Goal: Transaction & Acquisition: Obtain resource

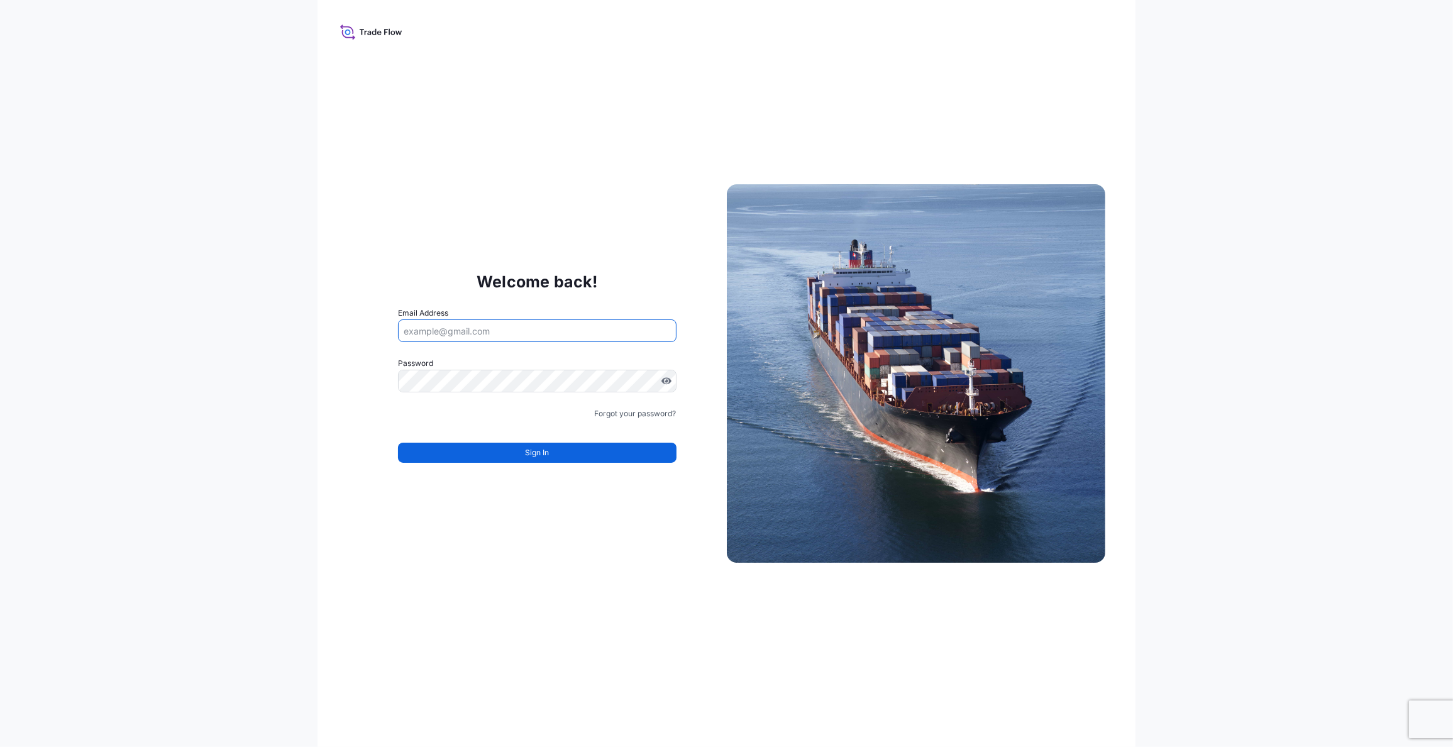
click at [423, 332] on input "Email Address" at bounding box center [537, 330] width 278 height 23
type input "[EMAIL_ADDRESS][DOMAIN_NAME]"
click at [533, 457] on span "Sign In" at bounding box center [537, 452] width 24 height 13
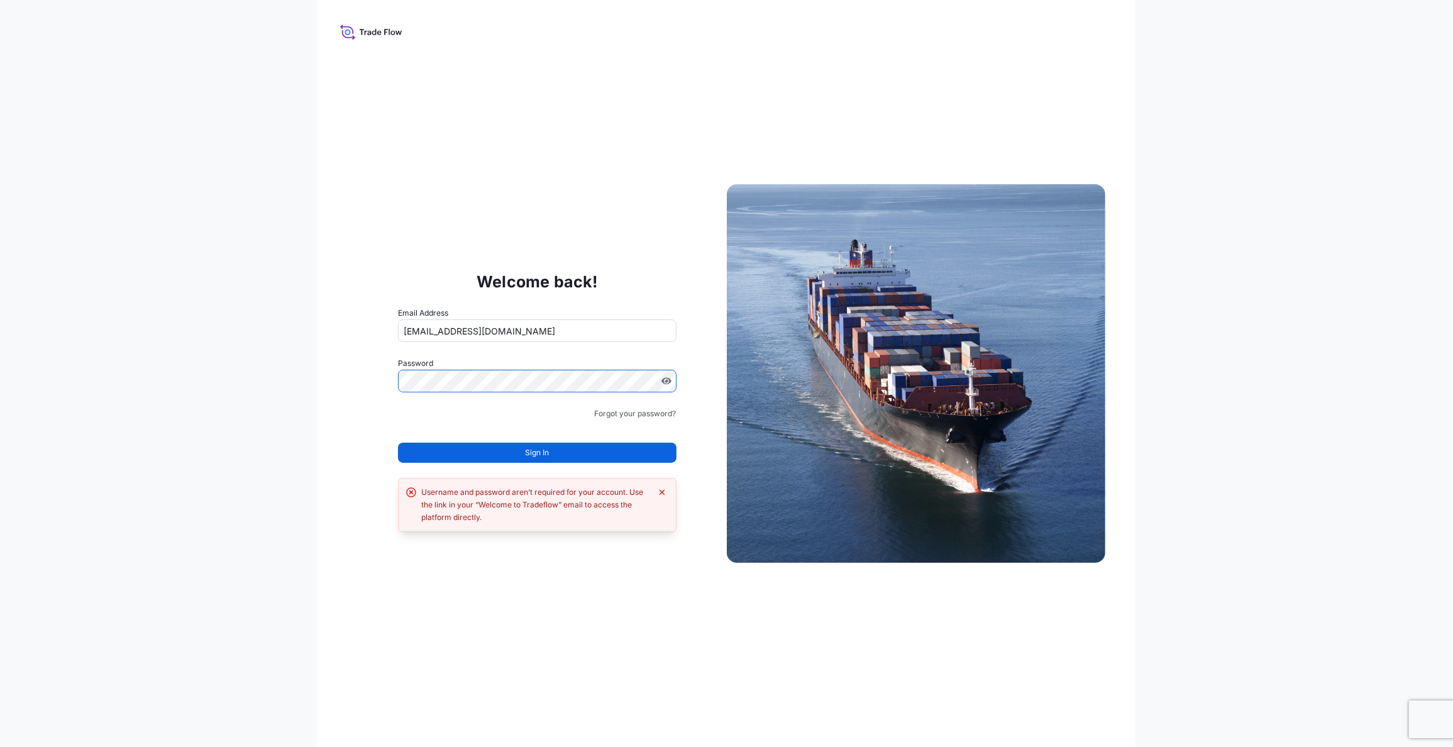
click at [196, 370] on div "Welcome back! Email Address logistics@tmalogistics.nl Password Must include: Up…" at bounding box center [726, 373] width 1453 height 747
click at [565, 454] on button "Sign In" at bounding box center [537, 453] width 278 height 20
click at [662, 492] on icon "Dismiss error" at bounding box center [662, 493] width 6 height 6
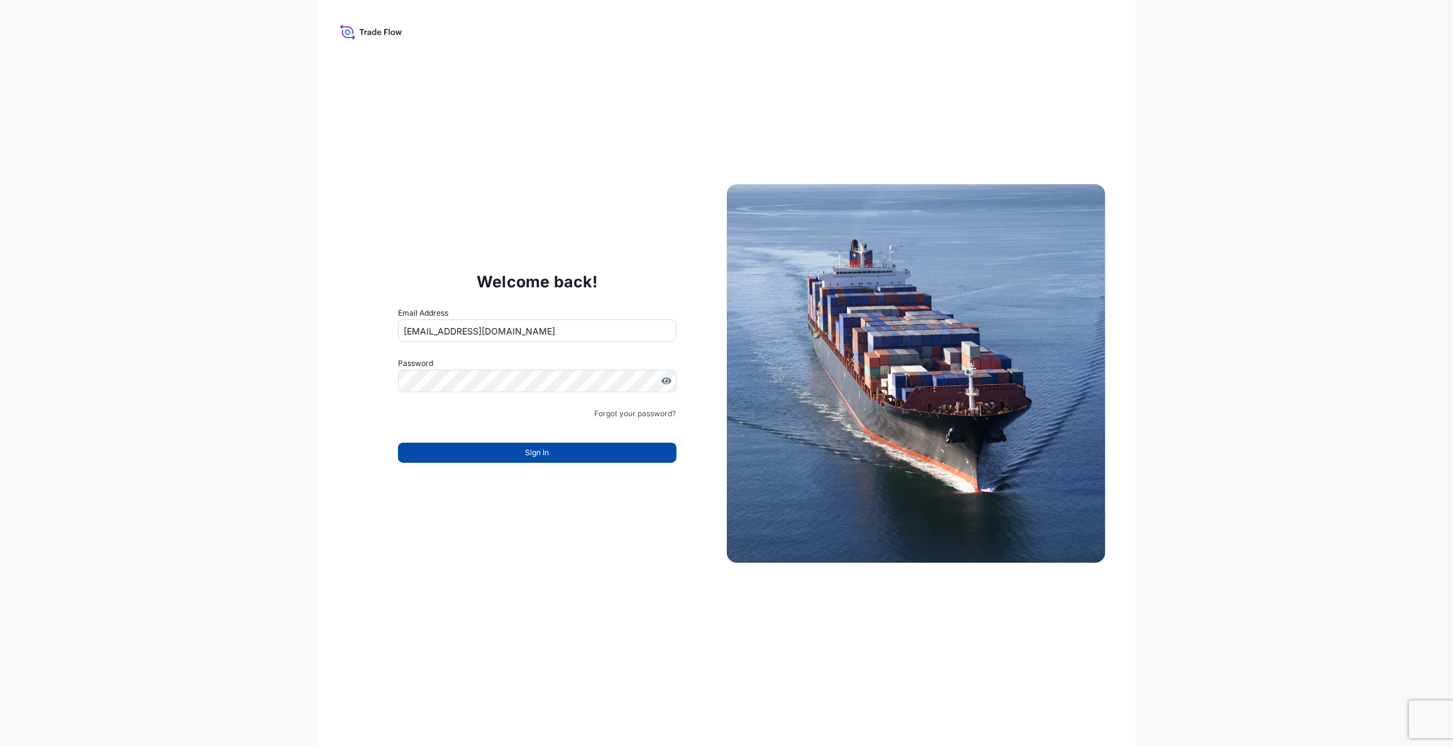
click at [550, 452] on button "Sign In" at bounding box center [537, 453] width 278 height 20
click at [419, 338] on input "Email Address" at bounding box center [537, 330] width 278 height 23
type input "logistics@tmalogistics.nl"
click at [536, 457] on span "Sign In" at bounding box center [537, 452] width 24 height 13
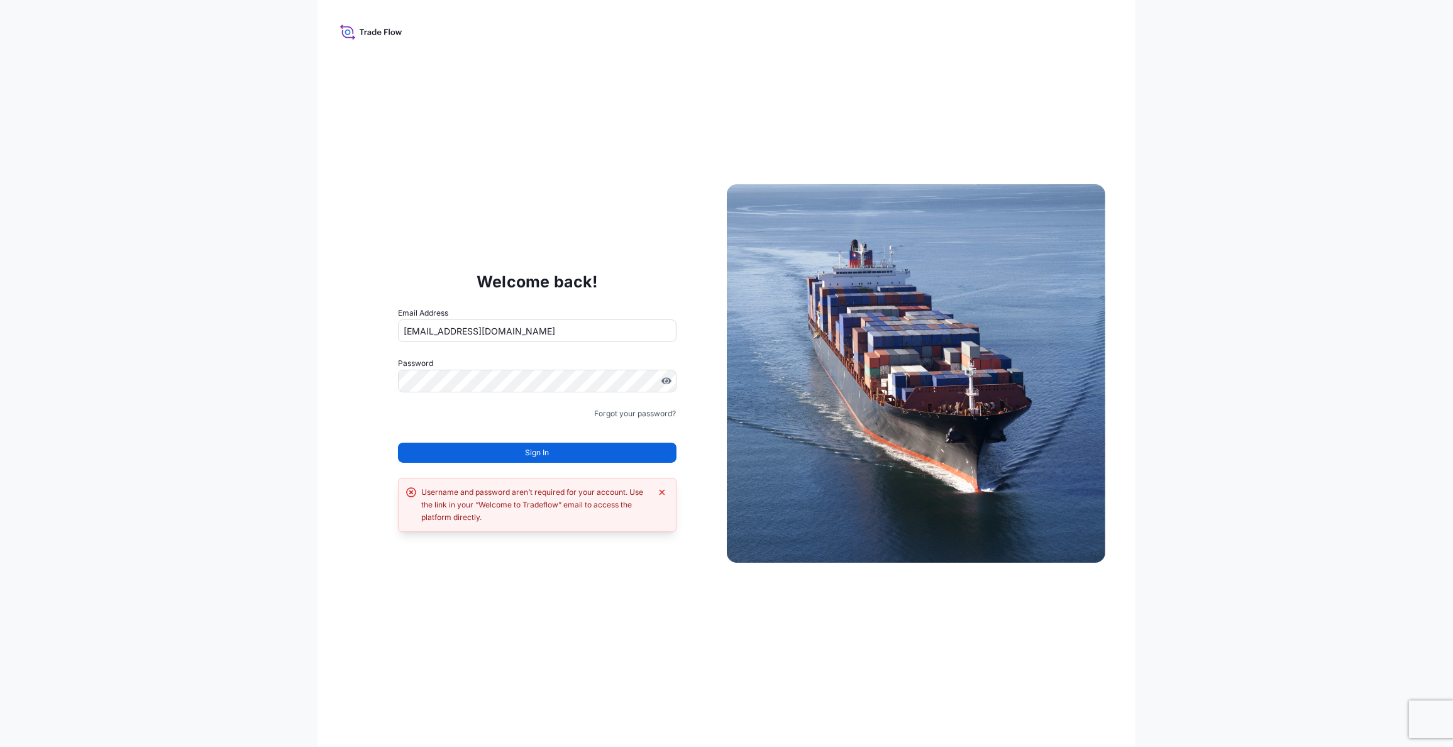
click at [533, 507] on div "Username and password aren’t required for your account. Use the link in your “W…" at bounding box center [535, 505] width 229 height 38
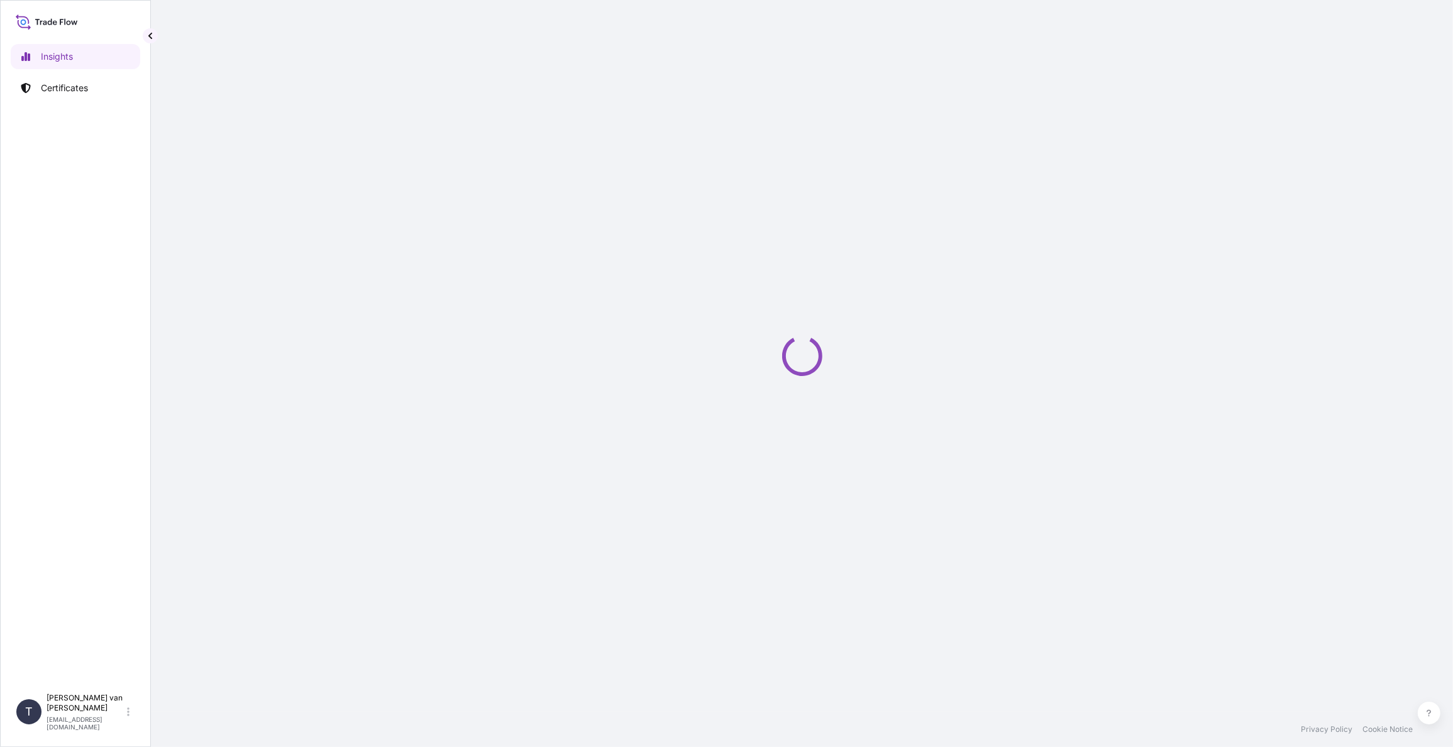
select select "2025"
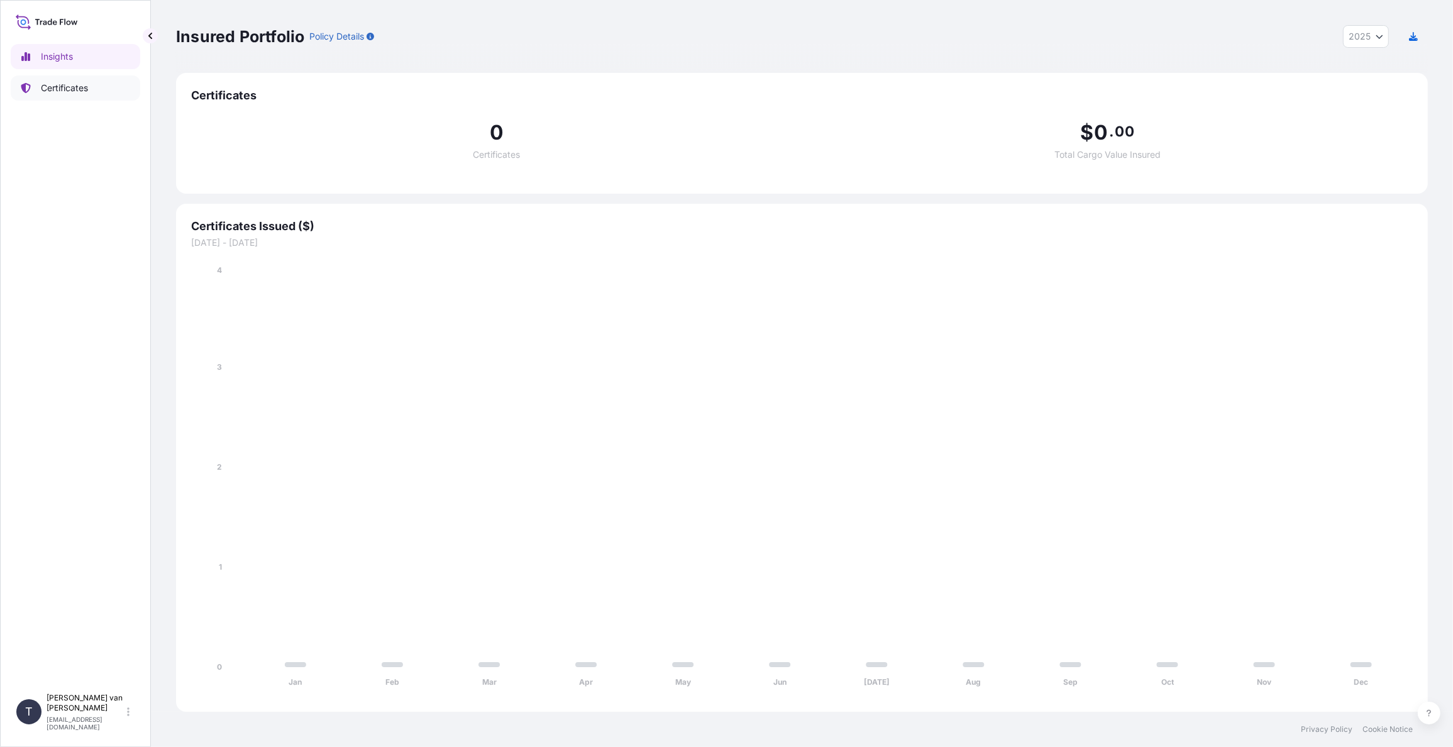
click at [62, 84] on p "Certificates" at bounding box center [64, 88] width 47 height 13
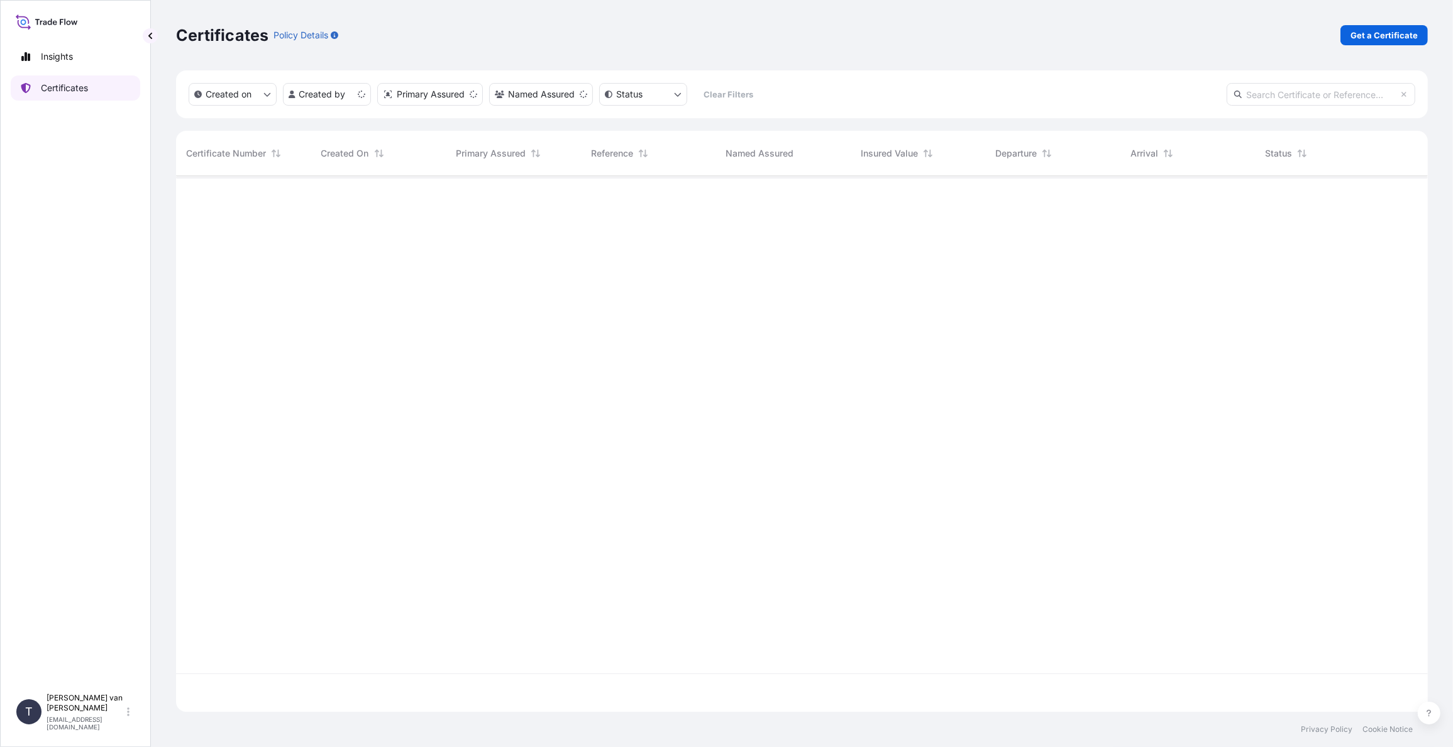
scroll to position [533, 1242]
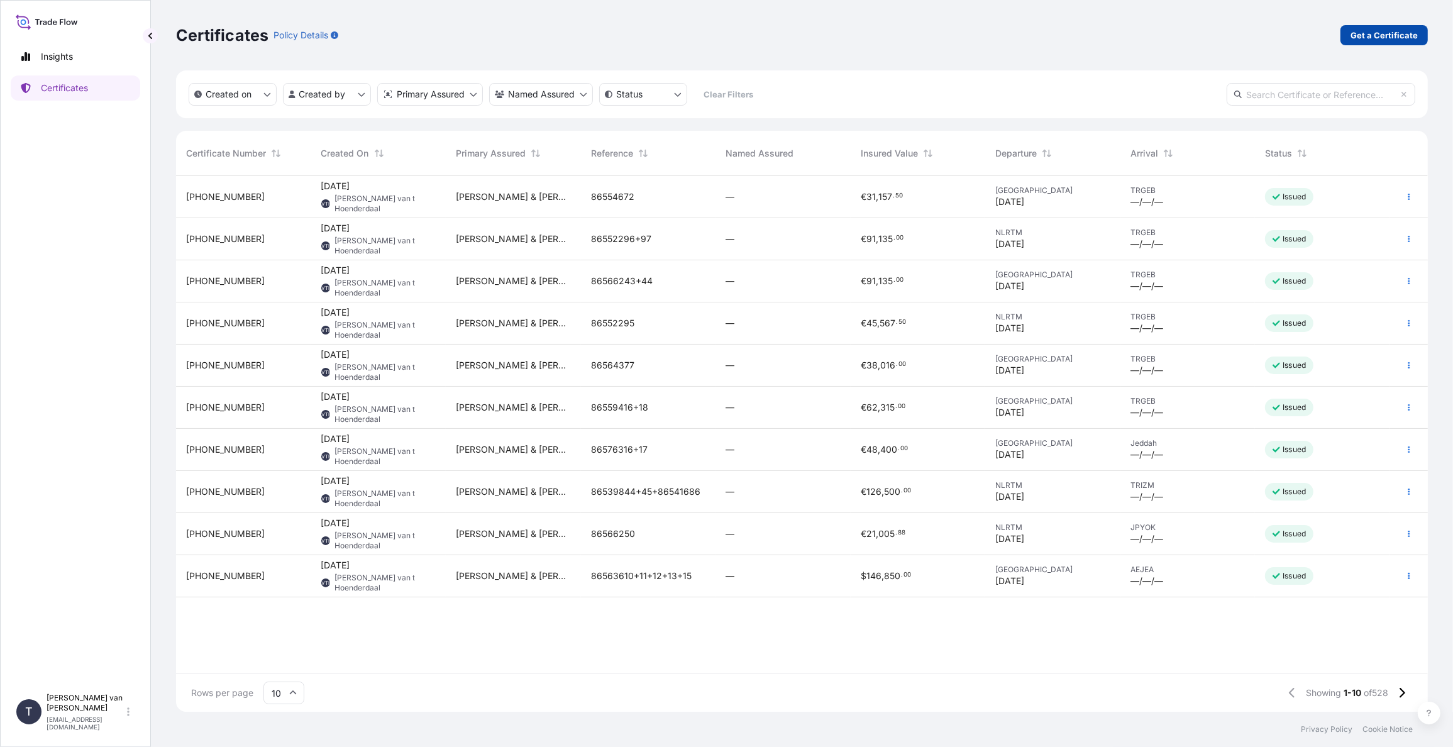
click at [1363, 40] on p "Get a Certificate" at bounding box center [1384, 35] width 67 height 13
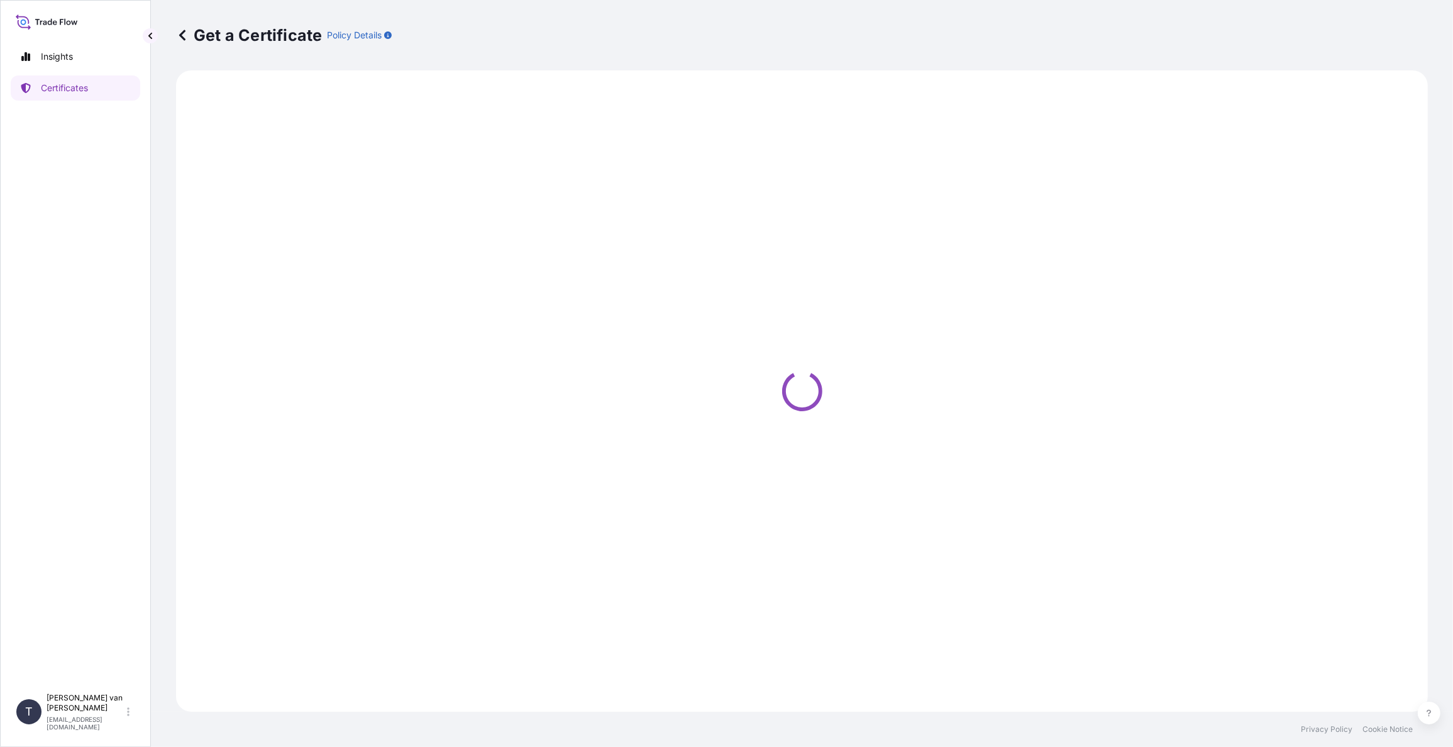
select select "Sea"
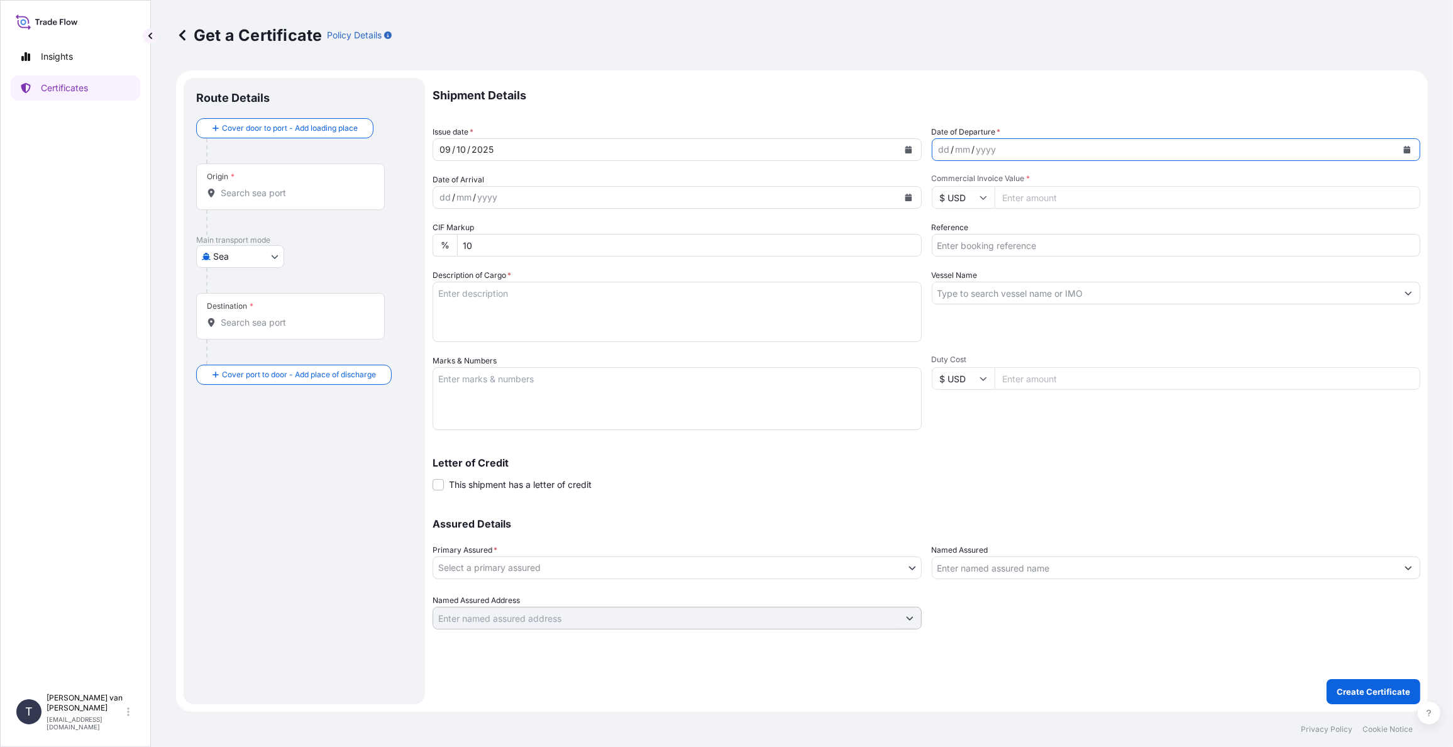
click at [1407, 149] on icon "Calendar" at bounding box center [1407, 150] width 7 height 8
click at [1045, 234] on div "3" at bounding box center [1049, 231] width 23 height 23
click at [987, 197] on input "$ USD" at bounding box center [963, 197] width 63 height 23
click at [972, 231] on div "€ EUR" at bounding box center [963, 232] width 53 height 24
type input "€ EUR"
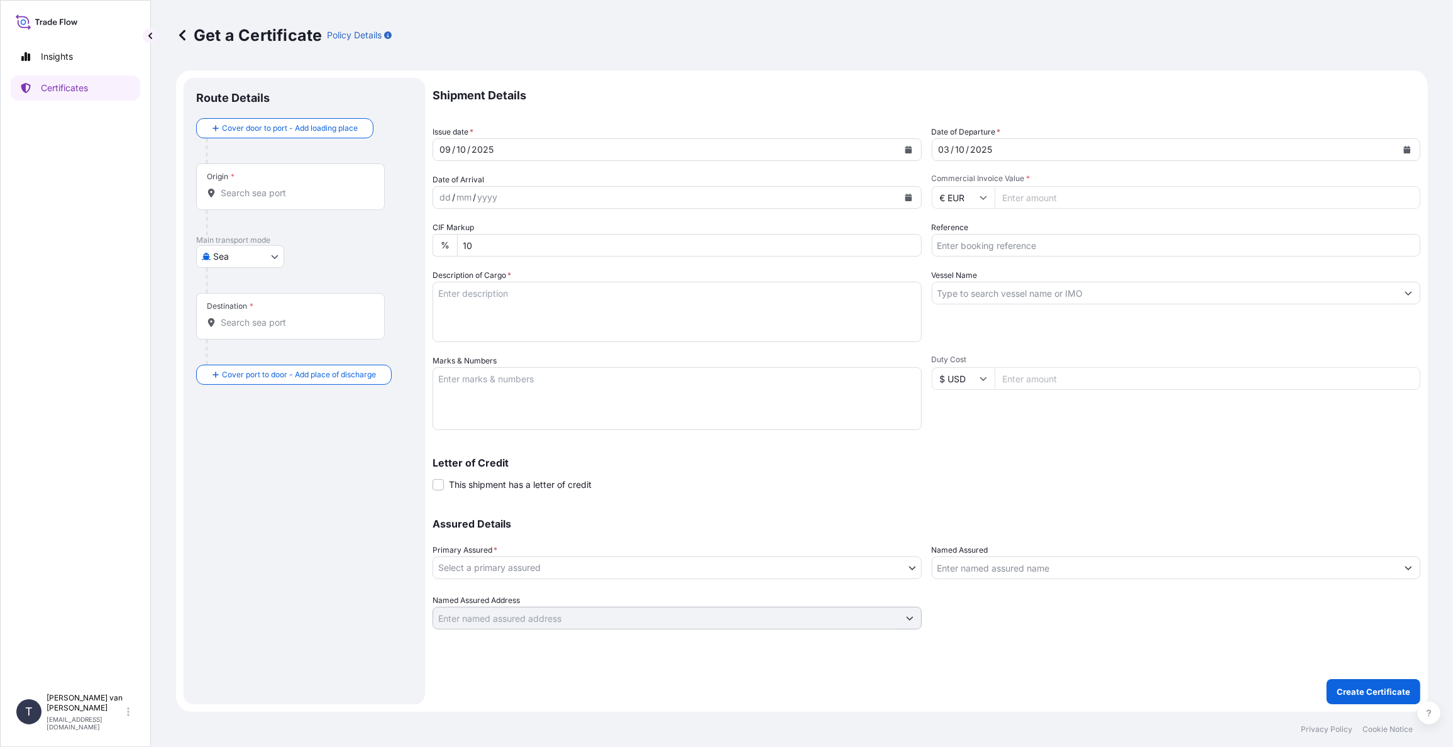
click at [1027, 204] on input "Commercial Invoice Value *" at bounding box center [1208, 197] width 426 height 23
type input "40050"
click at [968, 255] on input "Reference" at bounding box center [1176, 245] width 489 height 23
type input "86552260+61"
click at [972, 289] on input "Vessel Name" at bounding box center [1165, 293] width 465 height 23
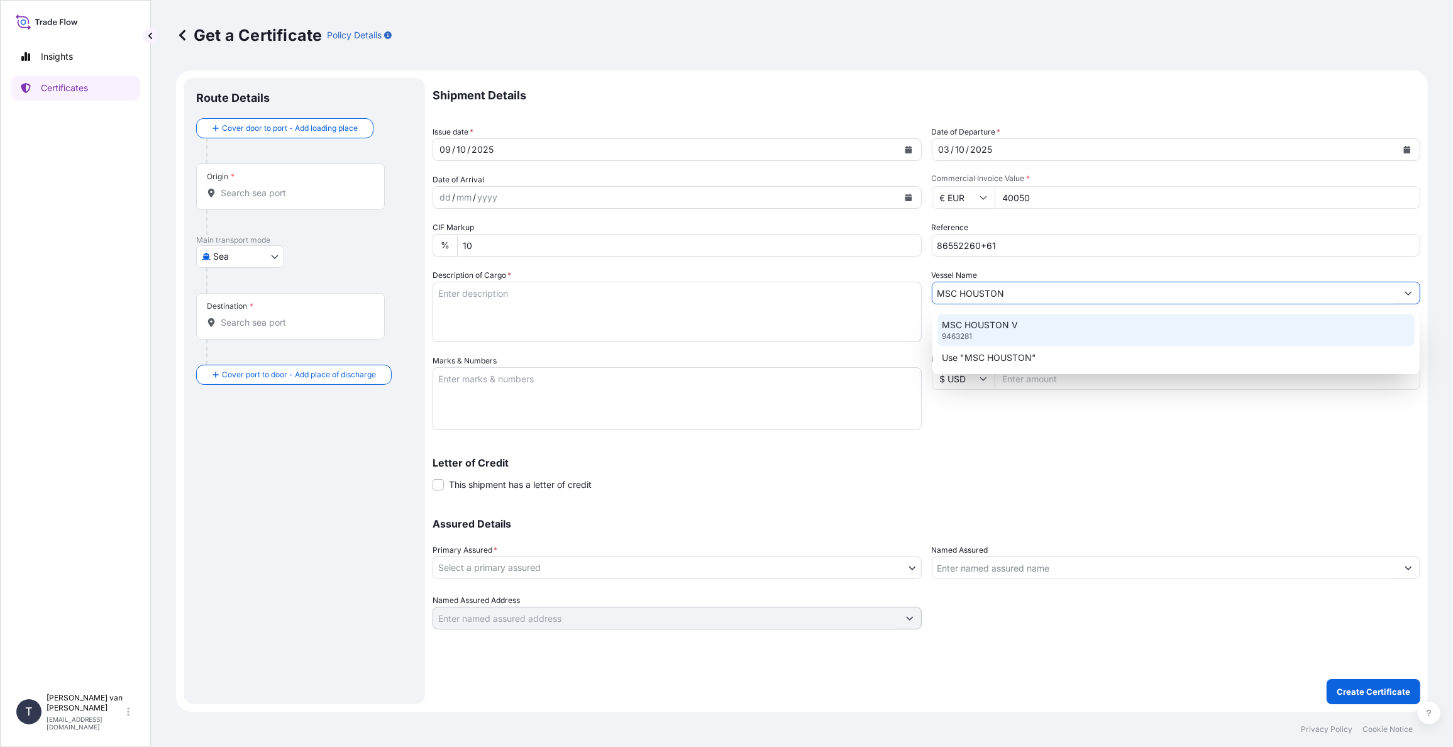
click at [1006, 323] on p "MSC HOUSTON V" at bounding box center [981, 325] width 76 height 13
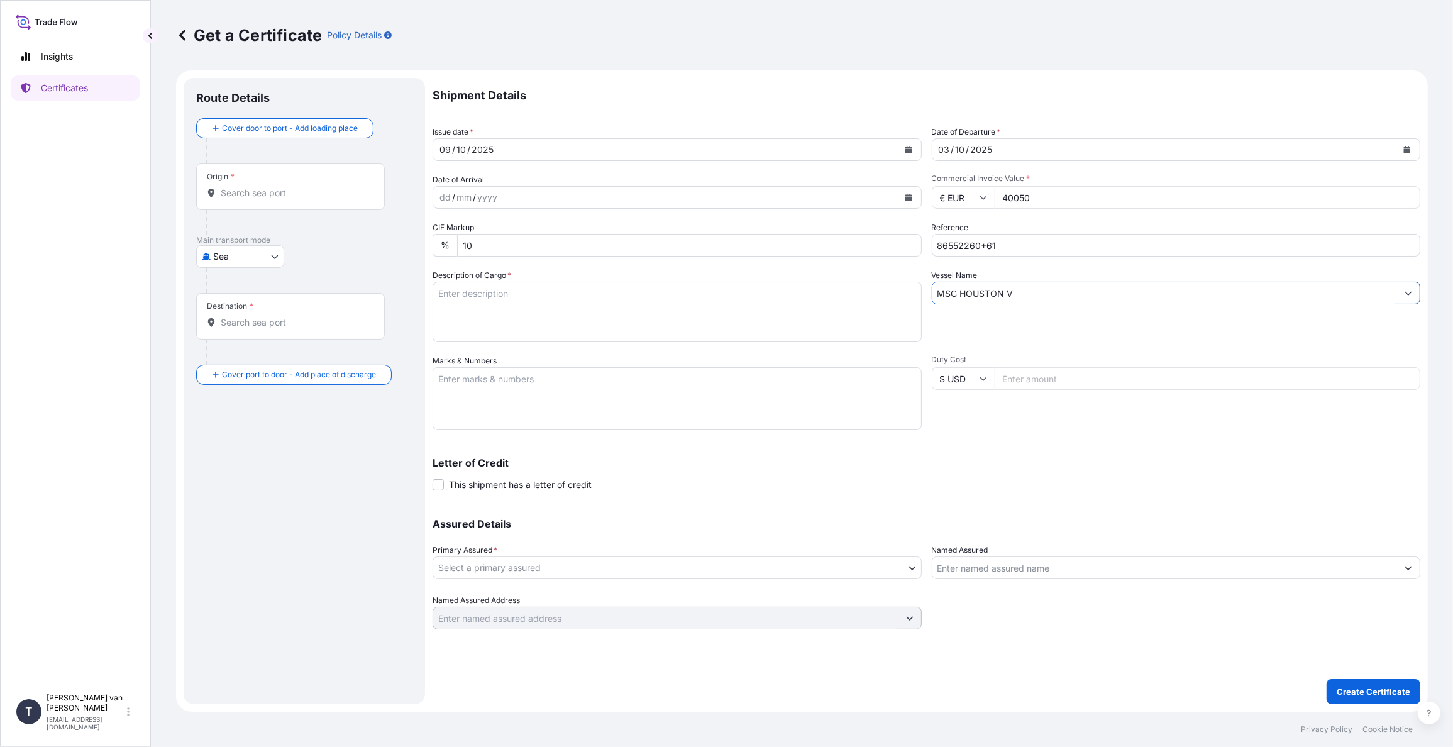
type input "MSC HOUSTON V"
click at [456, 306] on textarea "Description of Cargo *" at bounding box center [677, 312] width 489 height 60
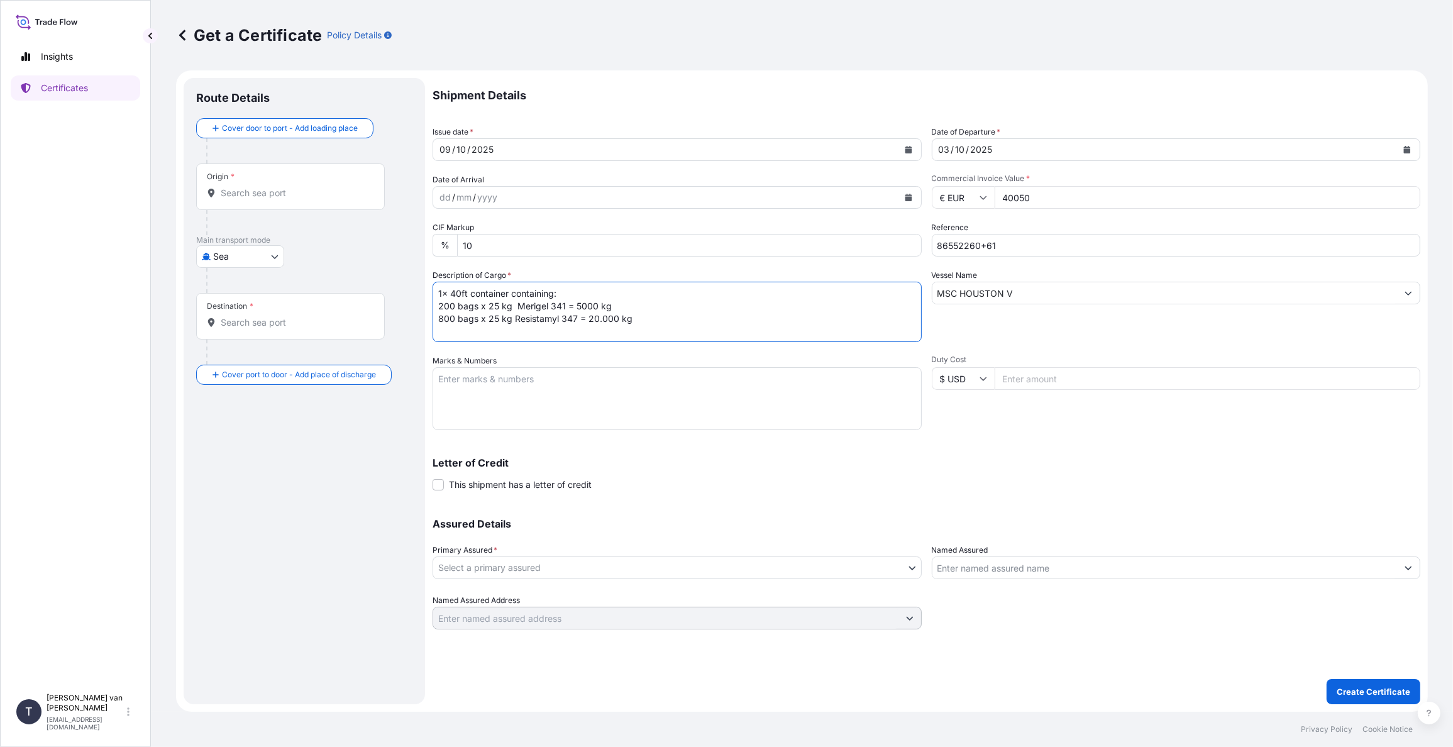
click at [575, 306] on textarea "1x 40ft container containing: 200 bags x 25 kg Merigel 341 = 5000 kg 800 bags x…" at bounding box center [677, 312] width 489 height 60
click at [510, 292] on textarea "1x 40ft container containing: 200 bags x 25 kg Merigel 341 = 5.000 kg 800 bags …" at bounding box center [677, 312] width 489 height 60
drag, startPoint x: 508, startPoint y: 293, endPoint x: 438, endPoint y: 292, distance: 70.4
click at [438, 292] on textarea "1x 40ft container containing: 200 bags x 25 kg Merigel 341 = 5.000 kg 800 bags …" at bounding box center [677, 312] width 489 height 60
type textarea "1x 40ft container containing: 200 bags x 25 kg Merigel 341 = 5.000 kg 800 bags …"
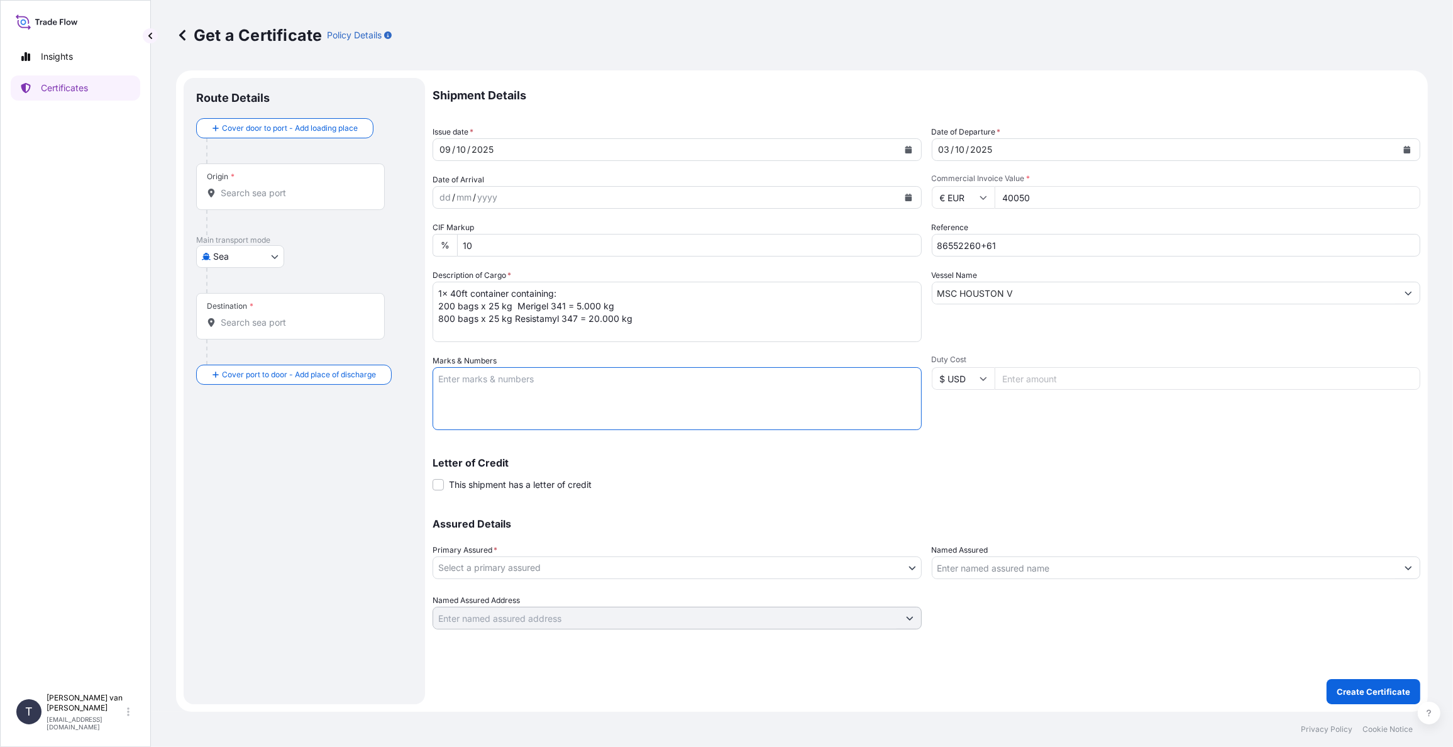
click at [457, 376] on textarea "Marks & Numbers" at bounding box center [677, 398] width 489 height 63
paste textarea "1x 40ft container"
type textarea "1x 40ft container: CONTAINER: SEAL: MSNU8657460 A107122 DO: 86552260+1 SO: 2528…"
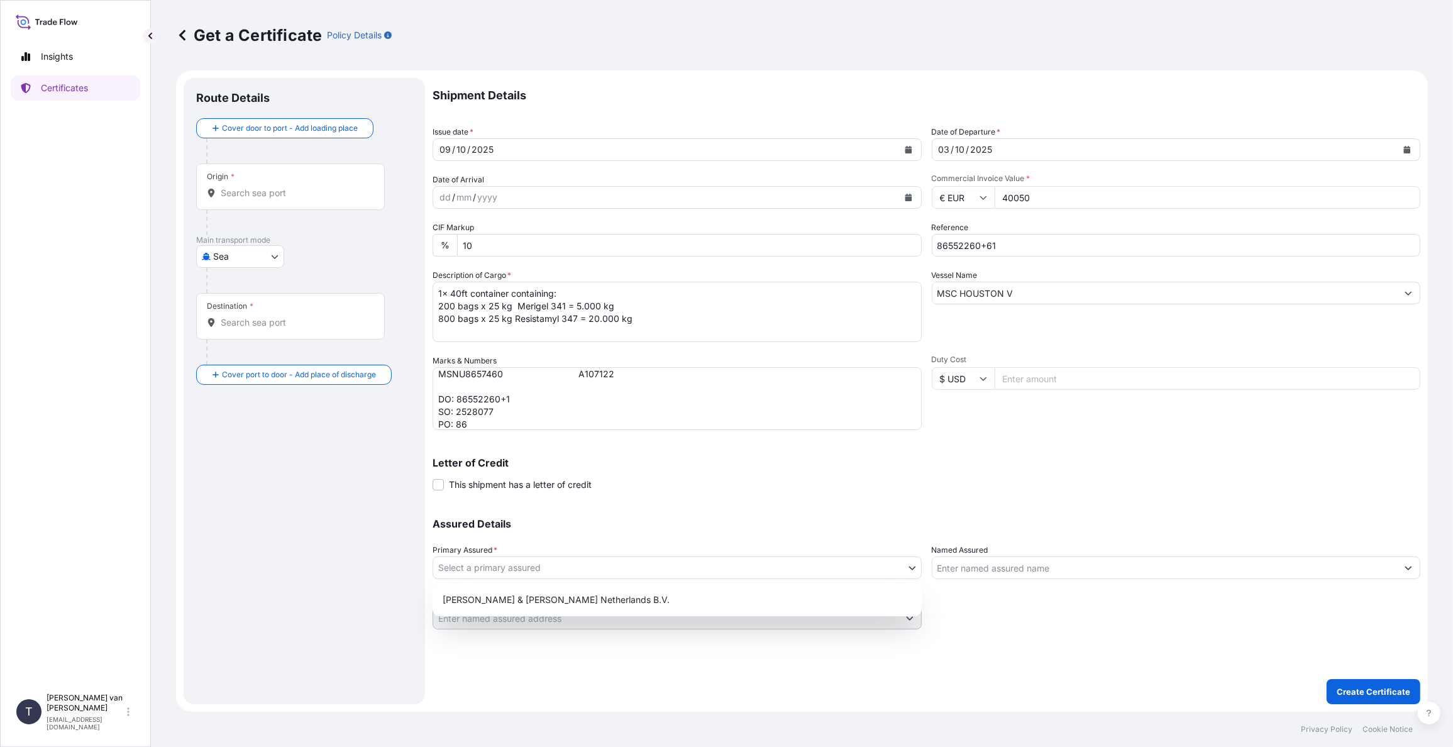
click at [495, 569] on body "Insights Certificates T Tim van t Hoenderdaal logistics@tmalogistics.nl Get a C…" at bounding box center [726, 373] width 1453 height 747
click at [478, 596] on div "Tate & Lyle Netherlands B.V." at bounding box center [677, 600] width 479 height 23
select select "31666"
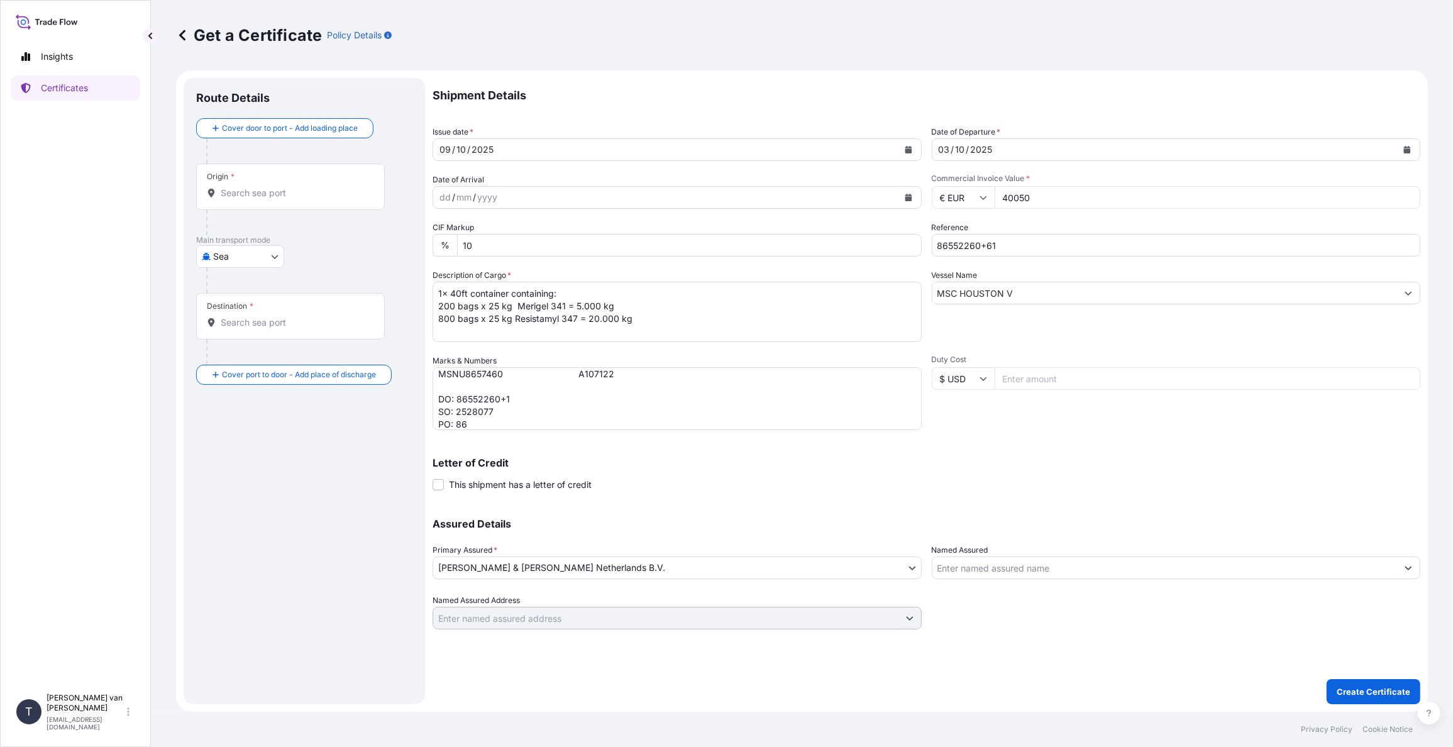
click at [261, 201] on div "Origin *" at bounding box center [290, 187] width 189 height 47
click at [261, 199] on input "Origin *" at bounding box center [295, 193] width 148 height 13
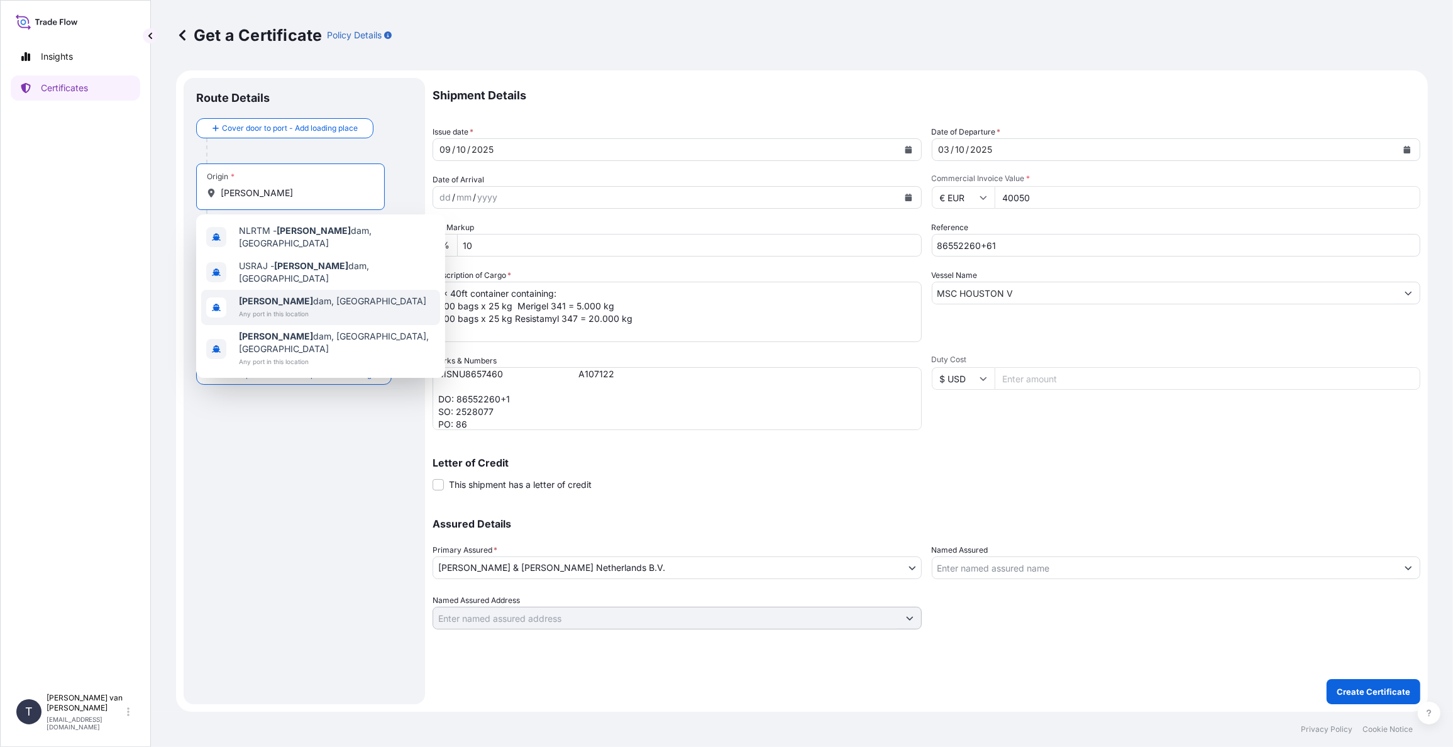
click at [260, 296] on b "Rotter" at bounding box center [276, 301] width 74 height 11
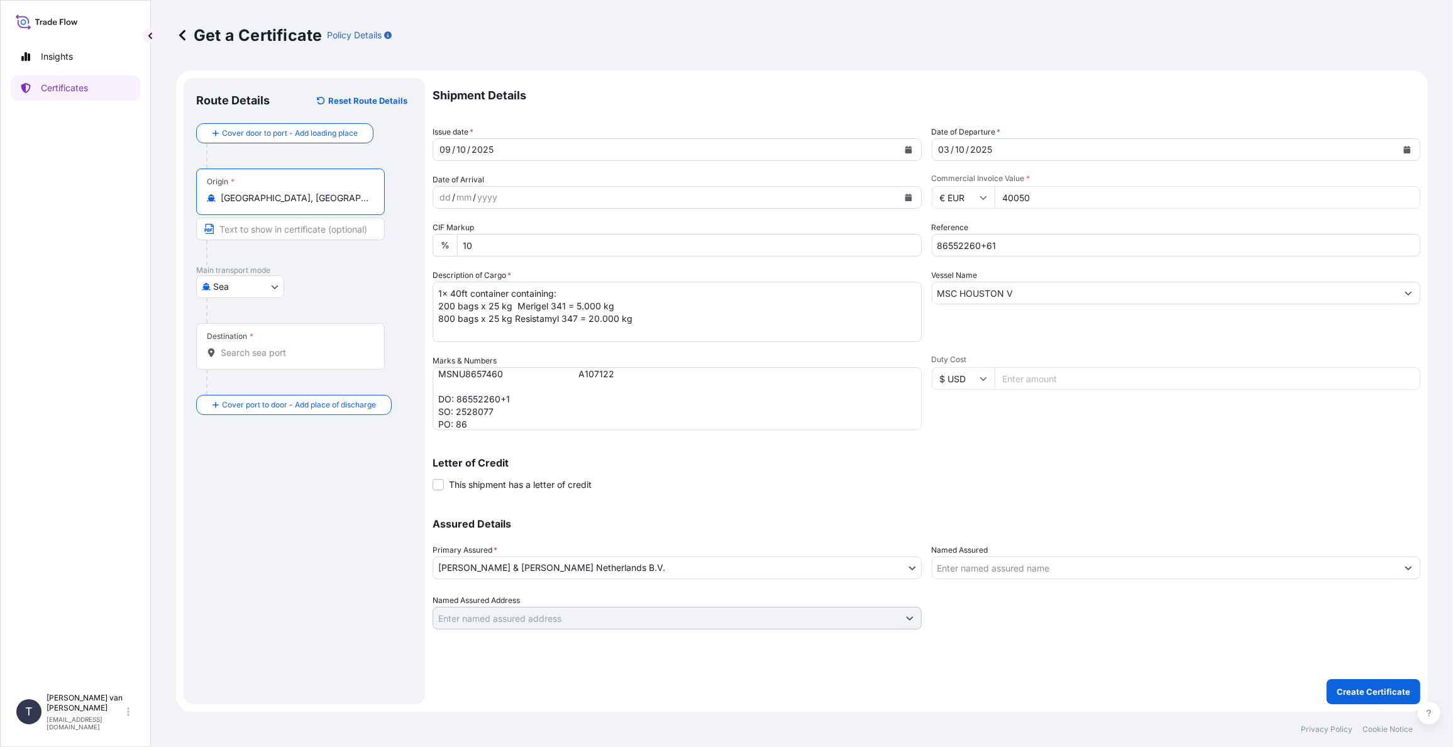
type input "Rotterdam, Netherlands"
click at [270, 347] on input "Destination *" at bounding box center [295, 353] width 148 height 13
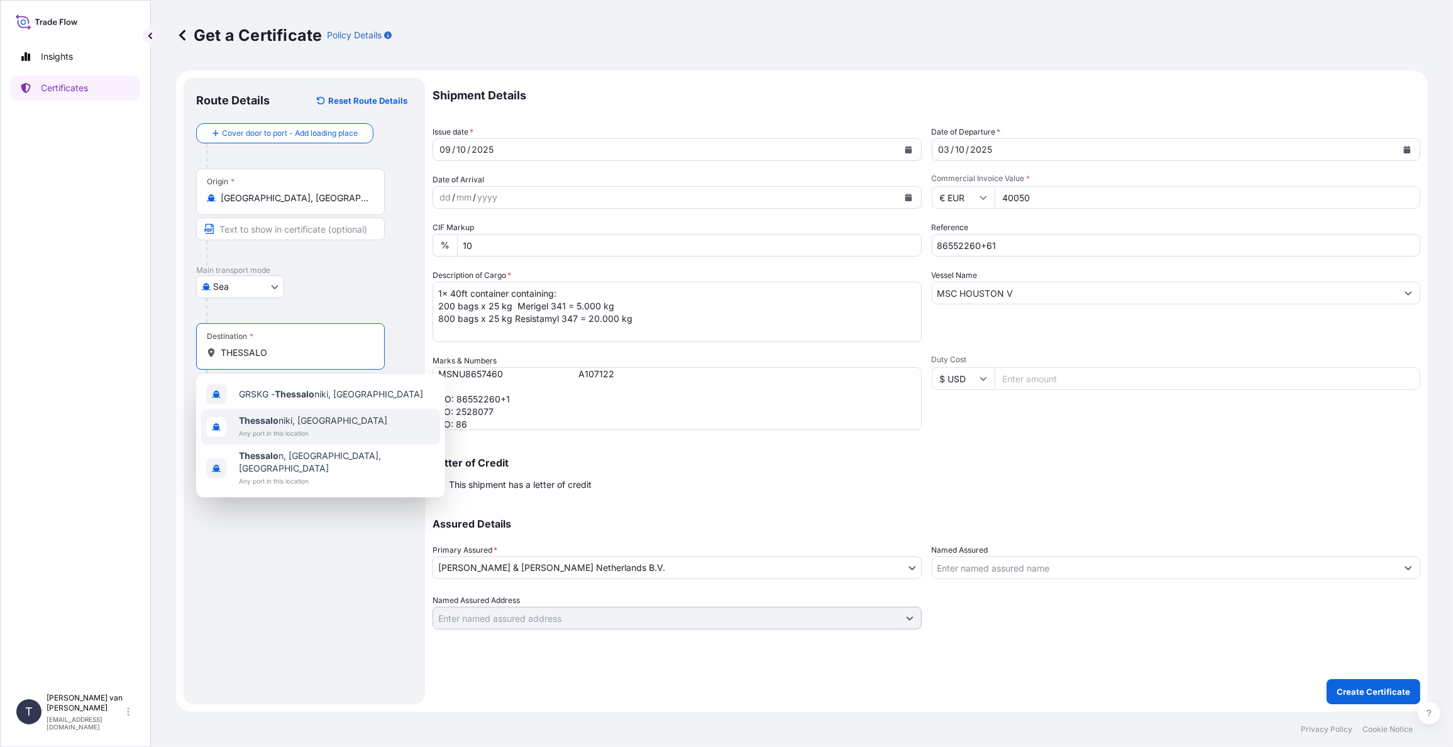
click at [296, 424] on span "Thessalo niki, Greece" at bounding box center [313, 420] width 148 height 13
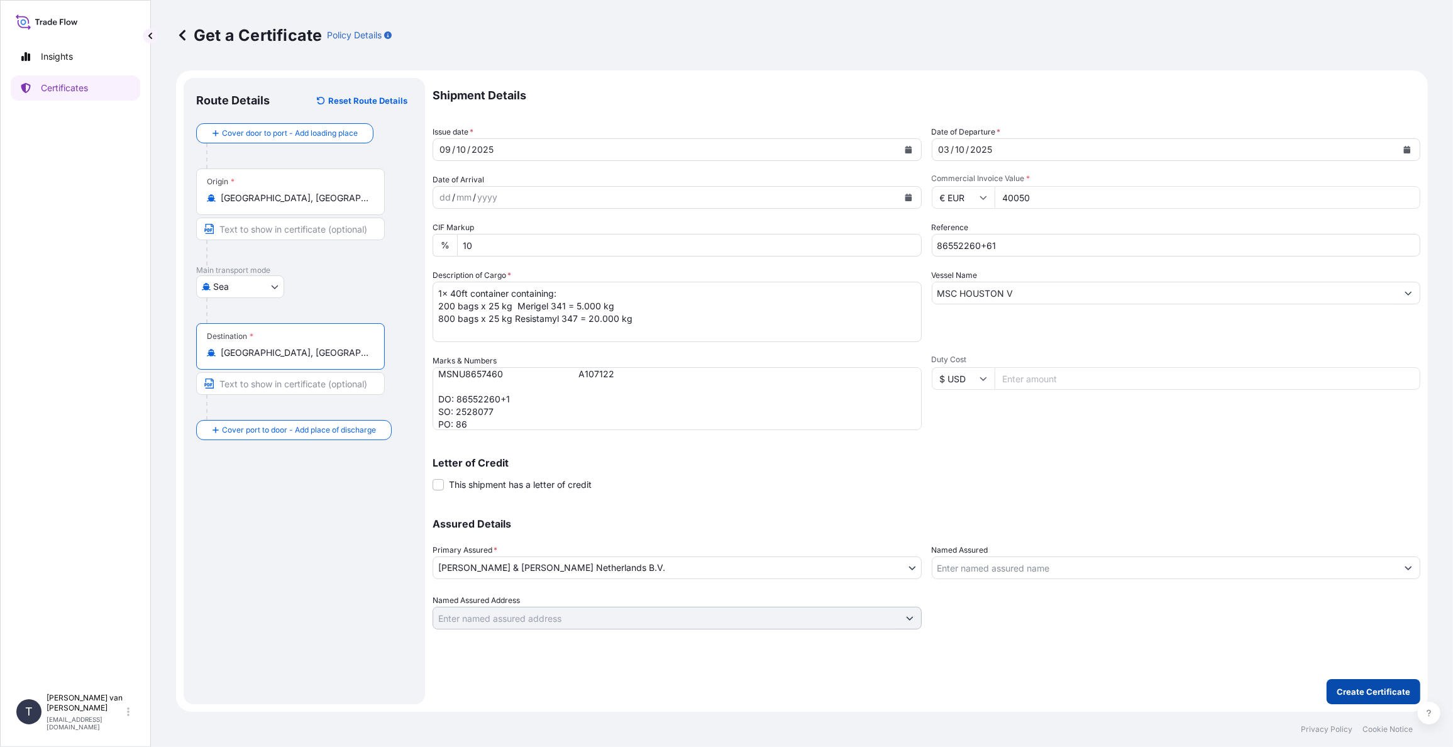
type input "Thessaloniki, Greece"
click at [1343, 684] on button "Create Certificate" at bounding box center [1374, 691] width 94 height 25
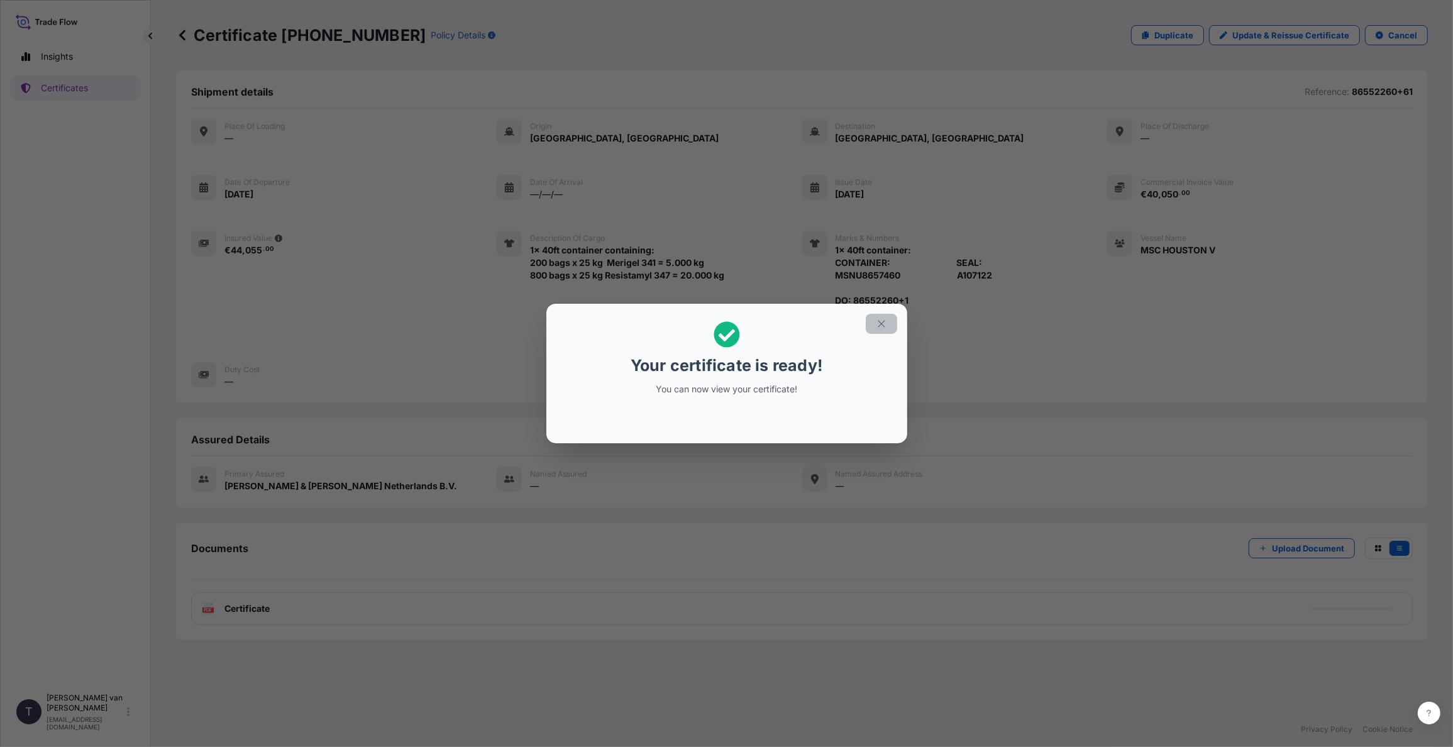
click at [879, 326] on icon "button" at bounding box center [881, 323] width 11 height 11
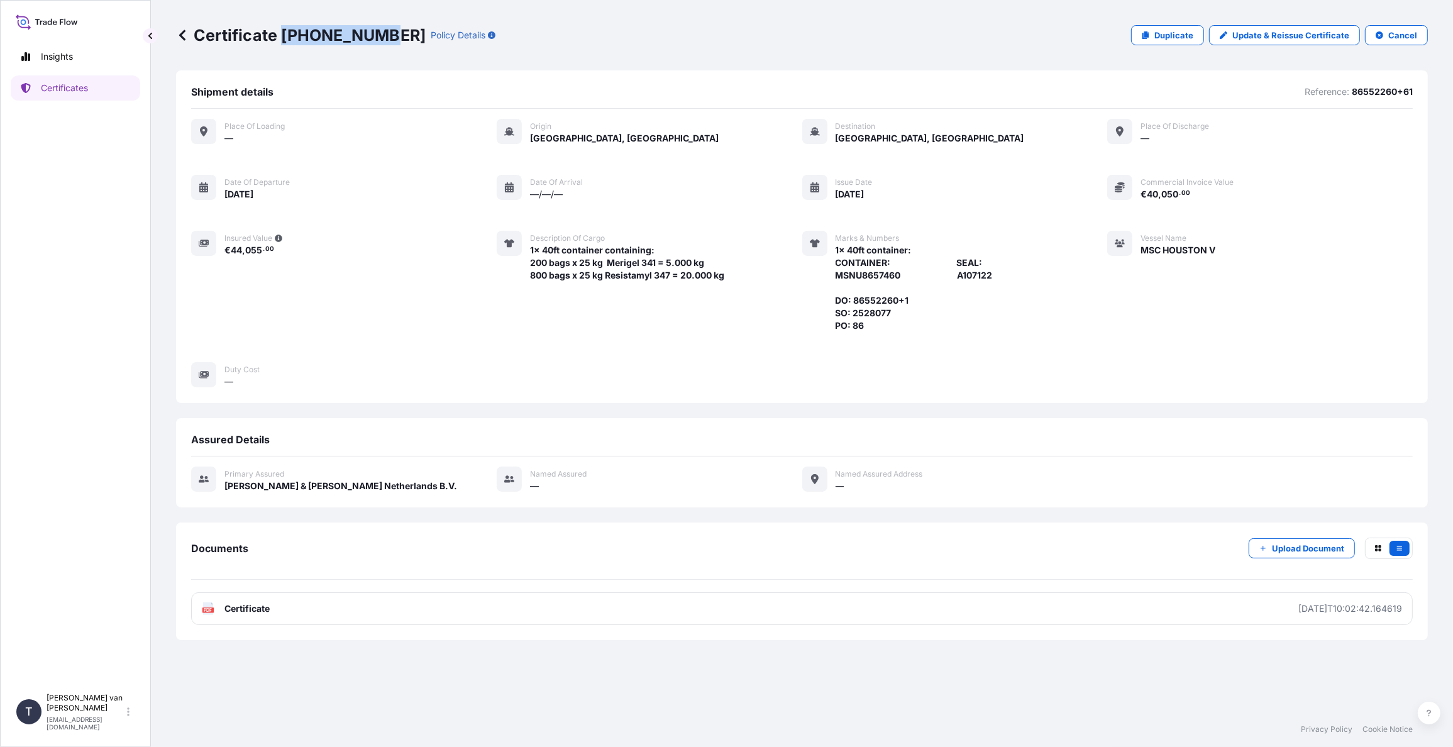
drag, startPoint x: 376, startPoint y: 37, endPoint x: 282, endPoint y: 35, distance: 93.7
click at [282, 35] on p "Certificate 31666-557-1" at bounding box center [301, 35] width 250 height 20
copy p "31666-557-1"
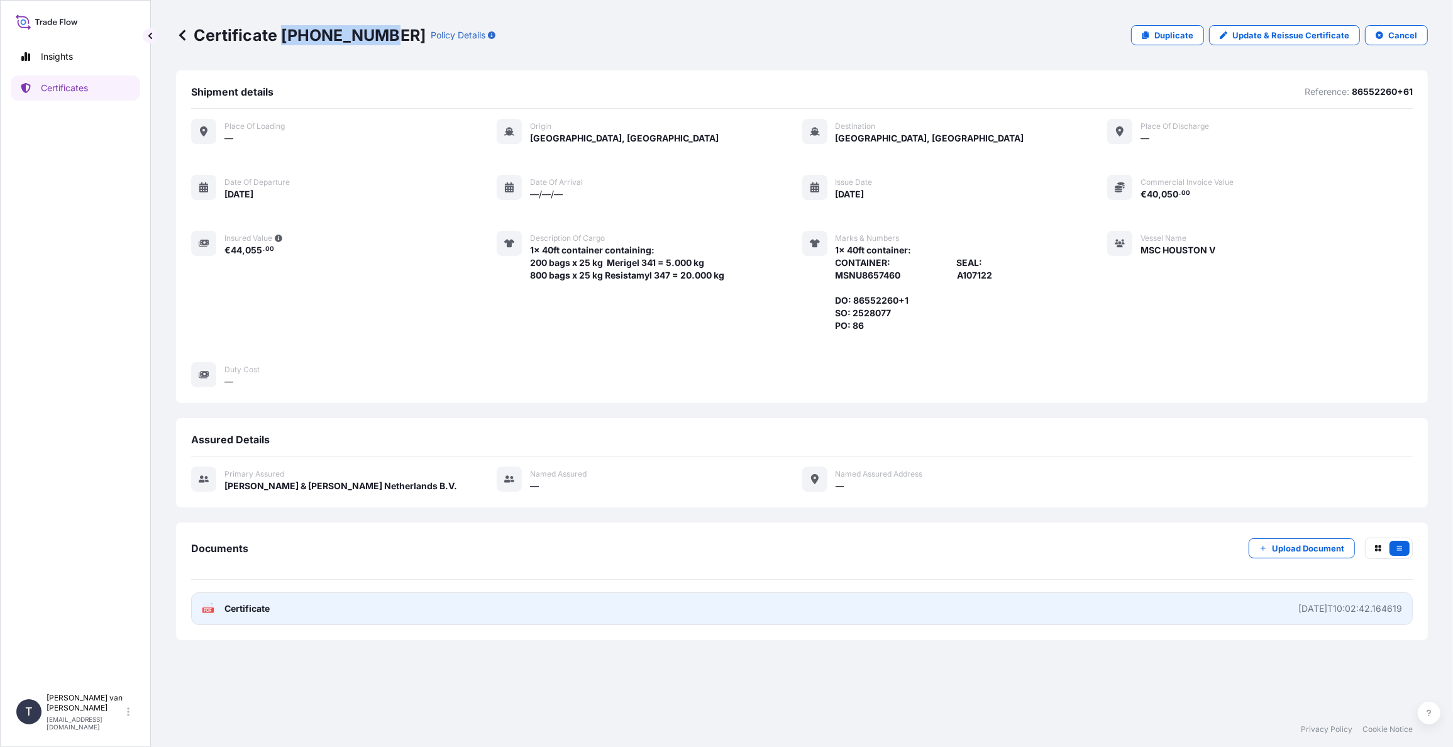
click at [241, 607] on span "Certificate" at bounding box center [247, 608] width 45 height 13
click at [248, 606] on span "Certificate" at bounding box center [247, 608] width 45 height 13
